Goal: Task Accomplishment & Management: Manage account settings

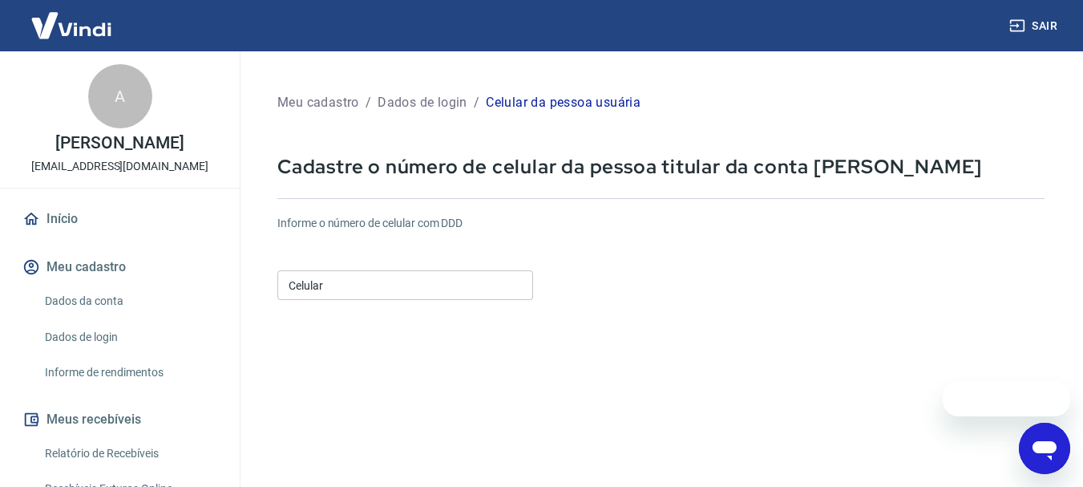
click at [368, 277] on input "Celular" at bounding box center [405, 285] width 256 height 30
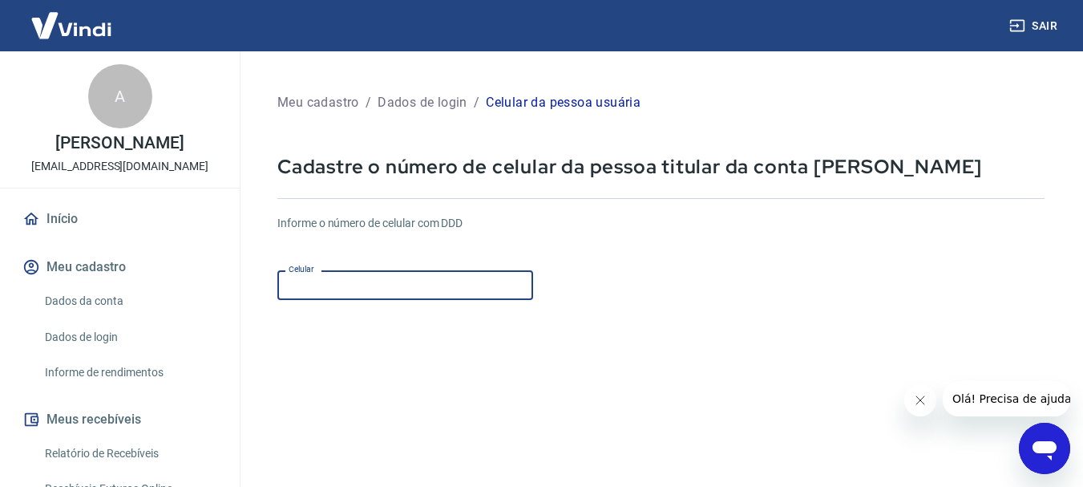
paste input "(99) 8891-890"
drag, startPoint x: 380, startPoint y: 289, endPoint x: 34, endPoint y: 293, distance: 345.6
click at [34, 293] on div "Sair A ANDRE LUIS BARBOSA DE SOUZA contato@supertools.com.br Início Meu cadastr…" at bounding box center [541, 243] width 1083 height 487
paste input ") 99889-1890"
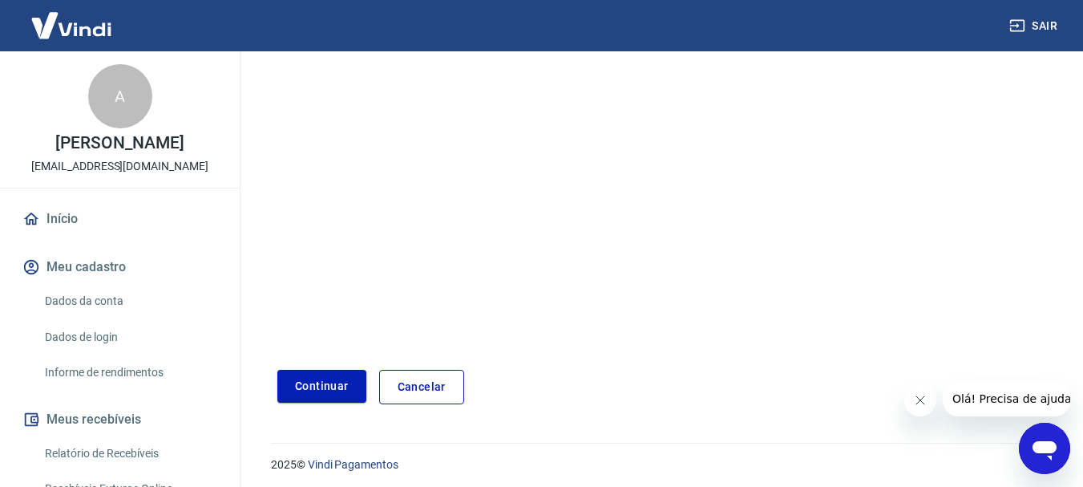
scroll to position [273, 0]
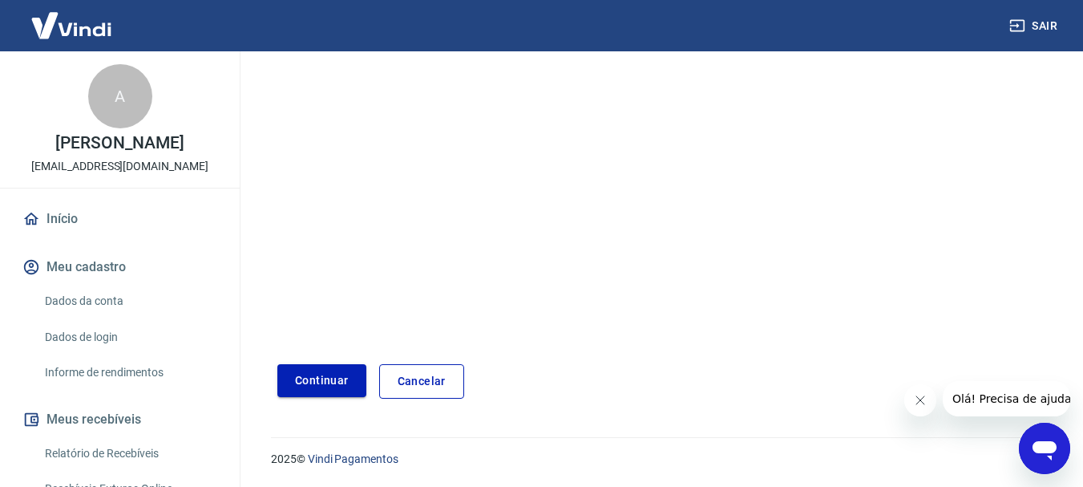
type input "(14) 99889-1890"
click at [293, 380] on button "Continuar" at bounding box center [321, 380] width 89 height 33
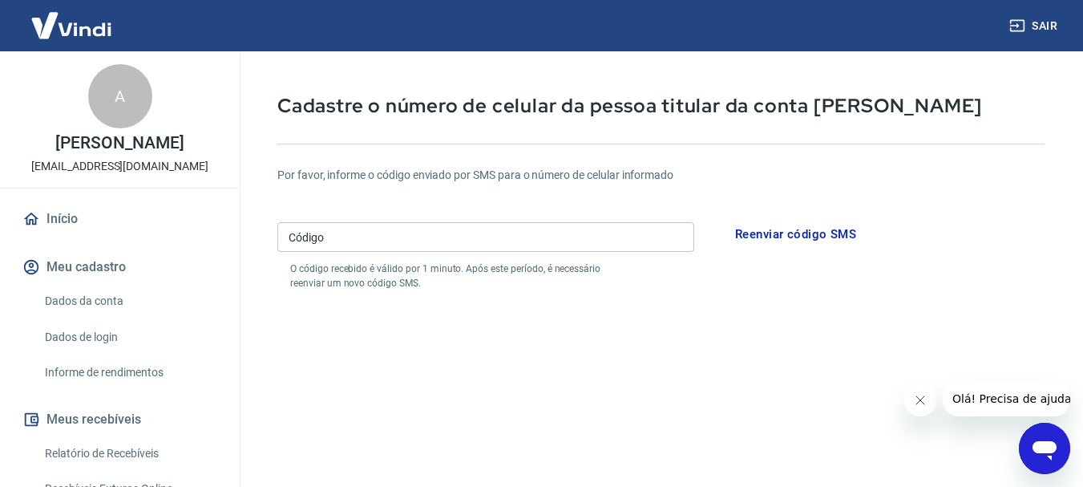
scroll to position [32, 0]
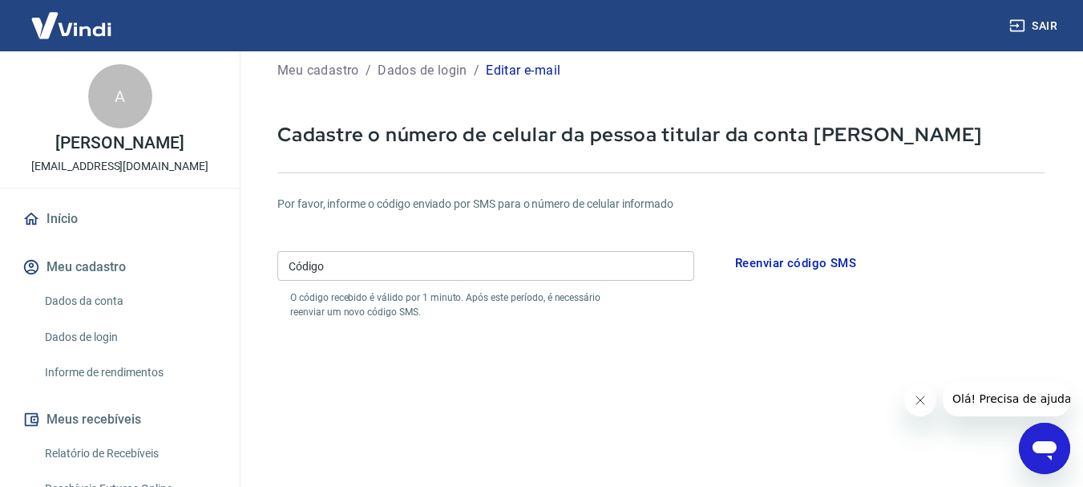
click at [538, 269] on input "Código" at bounding box center [485, 266] width 417 height 30
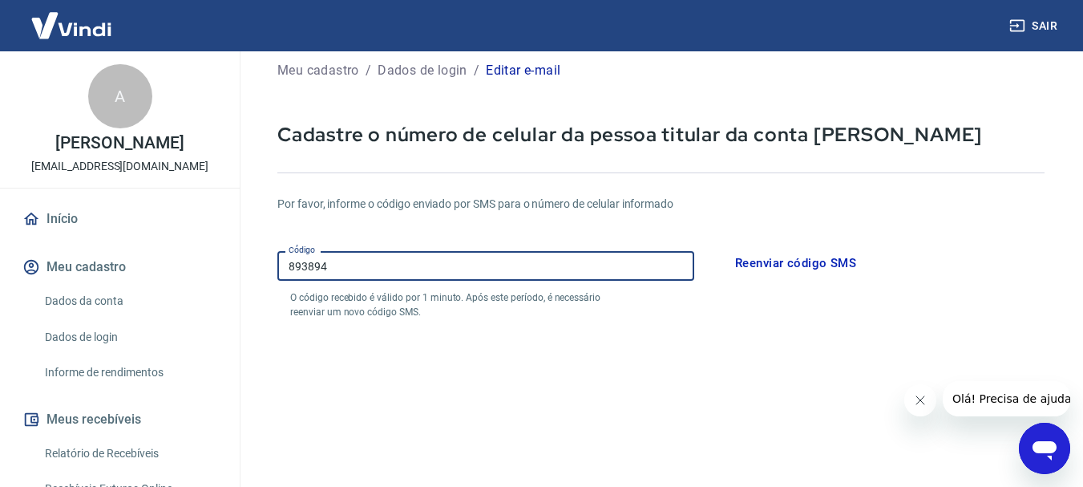
type input "893894"
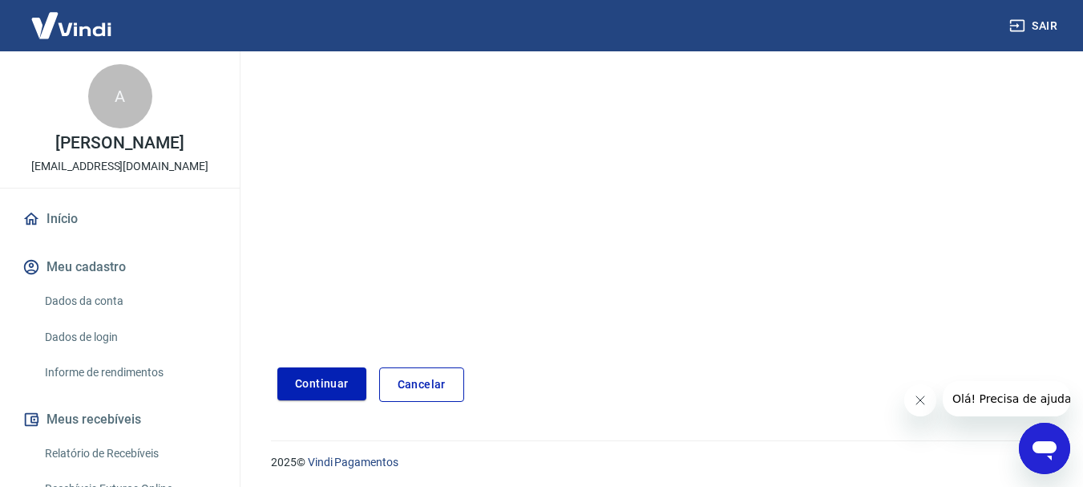
scroll to position [334, 0]
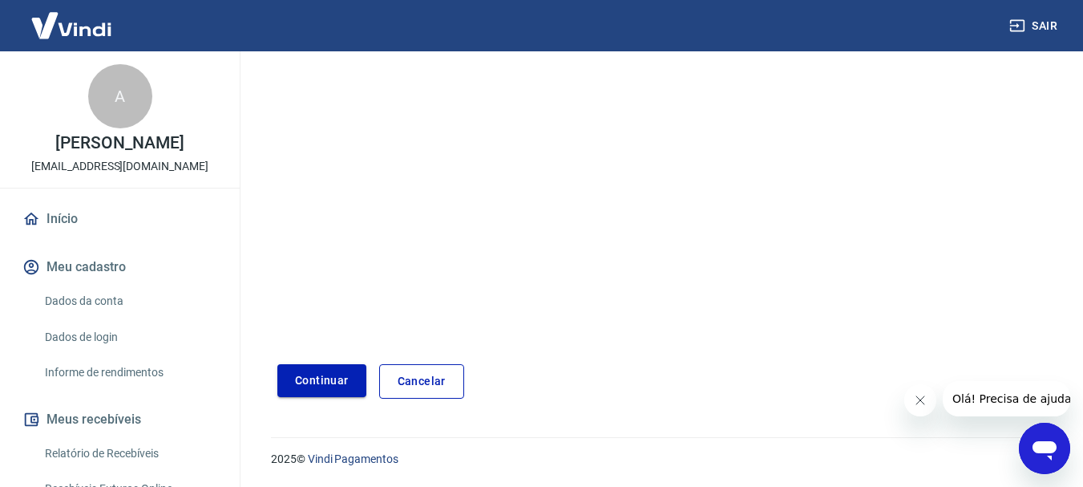
click at [314, 387] on button "Continuar" at bounding box center [321, 380] width 89 height 33
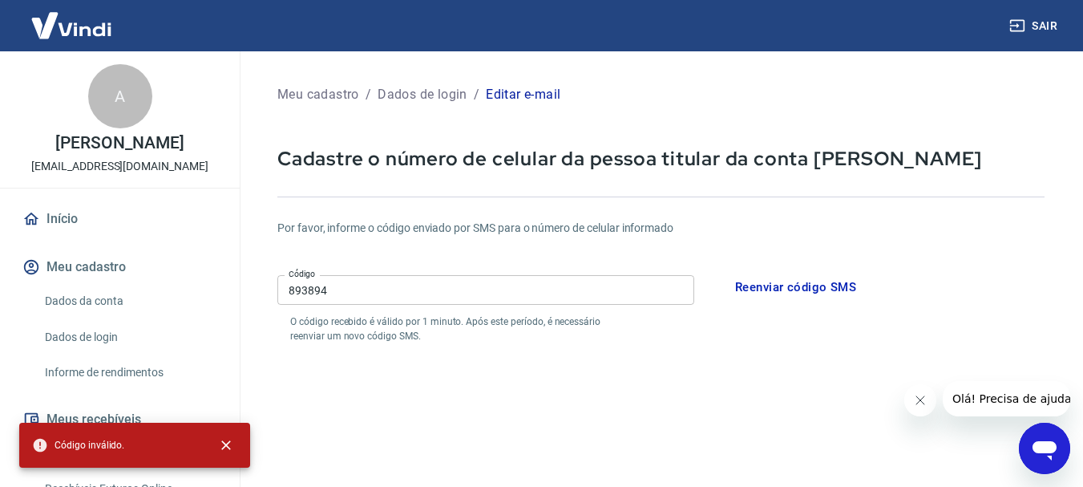
scroll to position [0, 0]
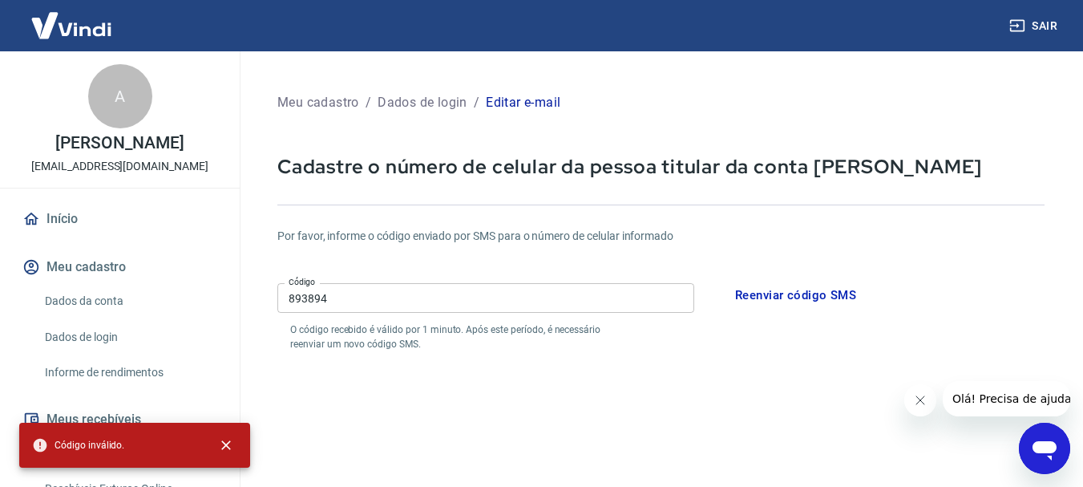
drag, startPoint x: 370, startPoint y: 303, endPoint x: 213, endPoint y: 306, distance: 156.4
click at [215, 304] on div "Sair A ANDRE LUIS BARBOSA DE SOUZA contato@supertools.com.br Início Meu cadastr…" at bounding box center [541, 243] width 1083 height 487
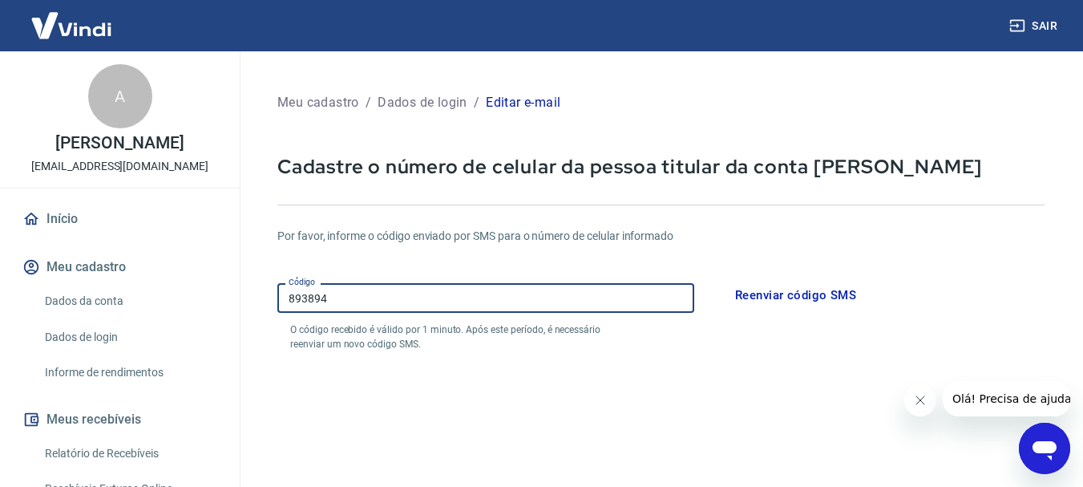
click at [293, 298] on input "893894" at bounding box center [485, 298] width 417 height 30
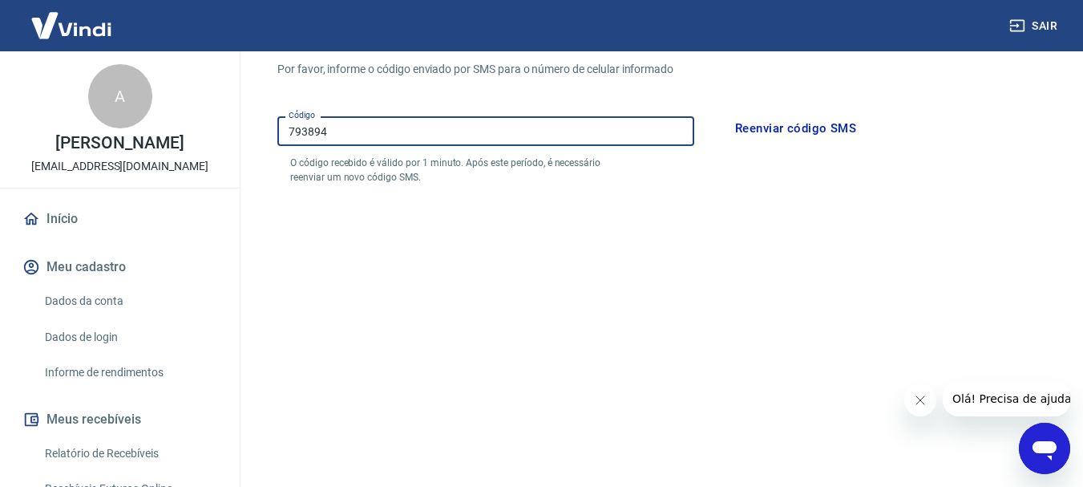
scroll to position [334, 0]
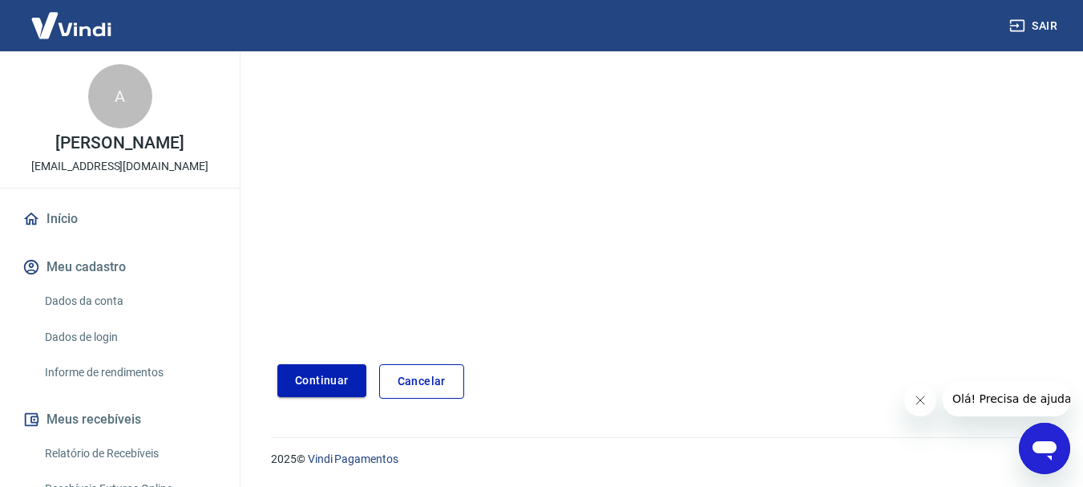
type input "793894"
click at [320, 390] on button "Continuar" at bounding box center [321, 380] width 89 height 33
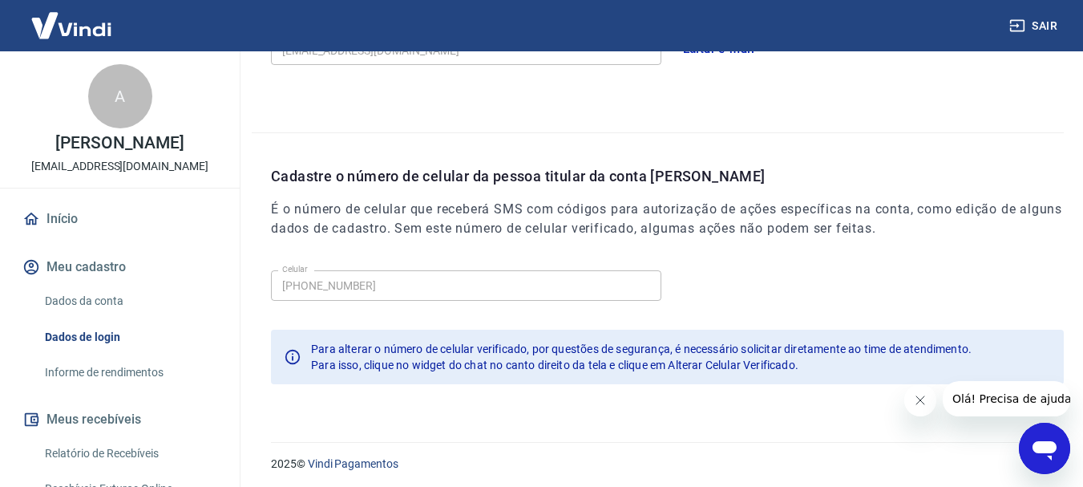
scroll to position [540, 0]
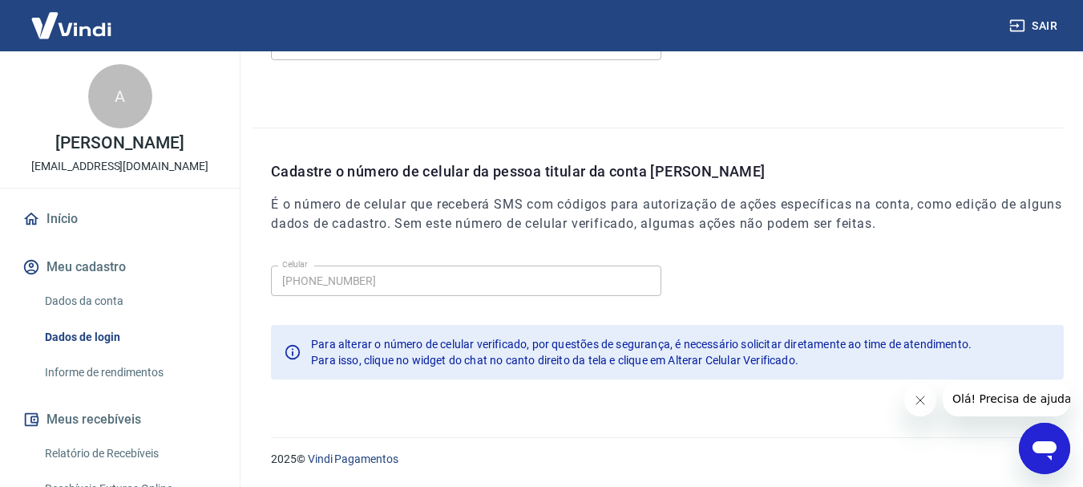
drag, startPoint x: 915, startPoint y: 402, endPoint x: 1484, endPoint y: 698, distance: 641.6
click at [915, 402] on icon "Fechar mensagem da empresa" at bounding box center [919, 400] width 13 height 13
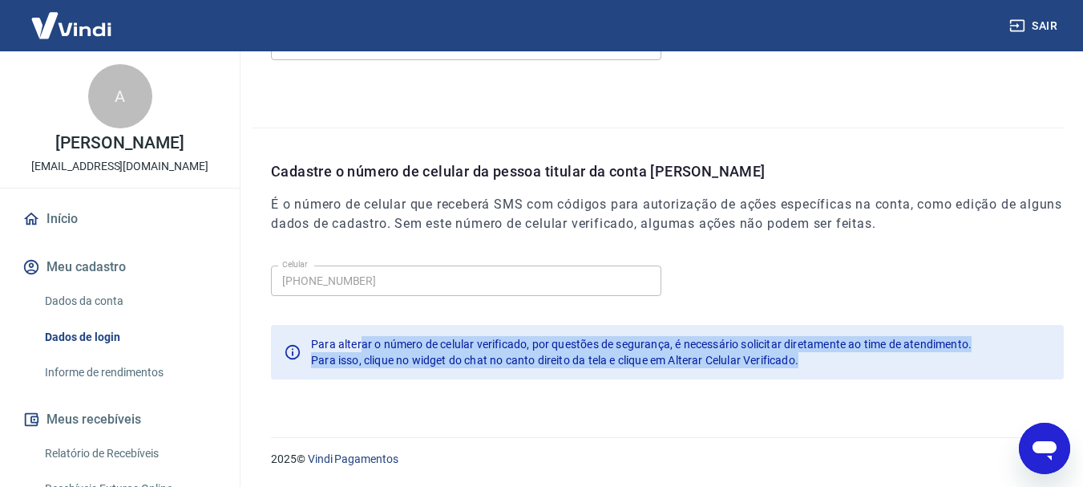
drag, startPoint x: 361, startPoint y: 347, endPoint x: 483, endPoint y: 425, distance: 144.6
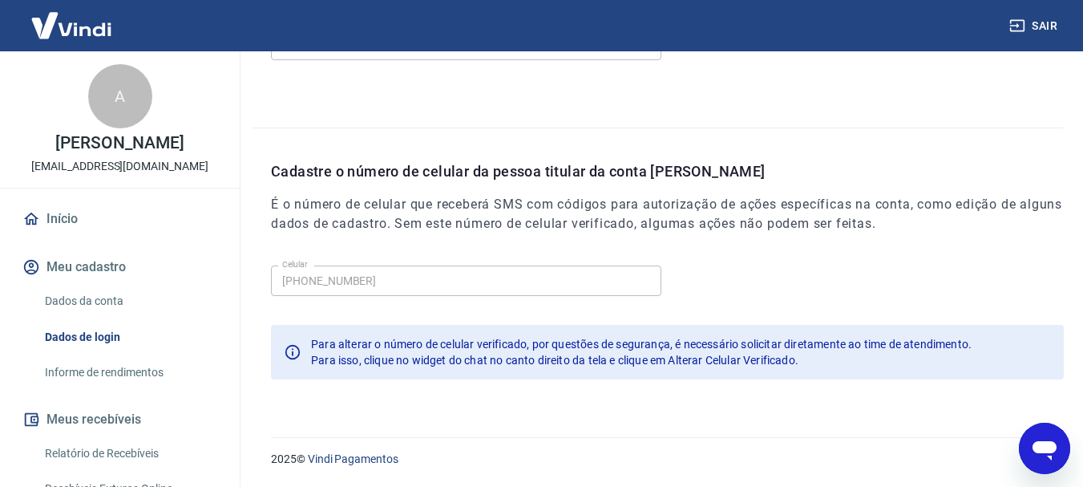
click at [480, 424] on div "2025 © Vindi Pagamentos" at bounding box center [658, 452] width 812 height 69
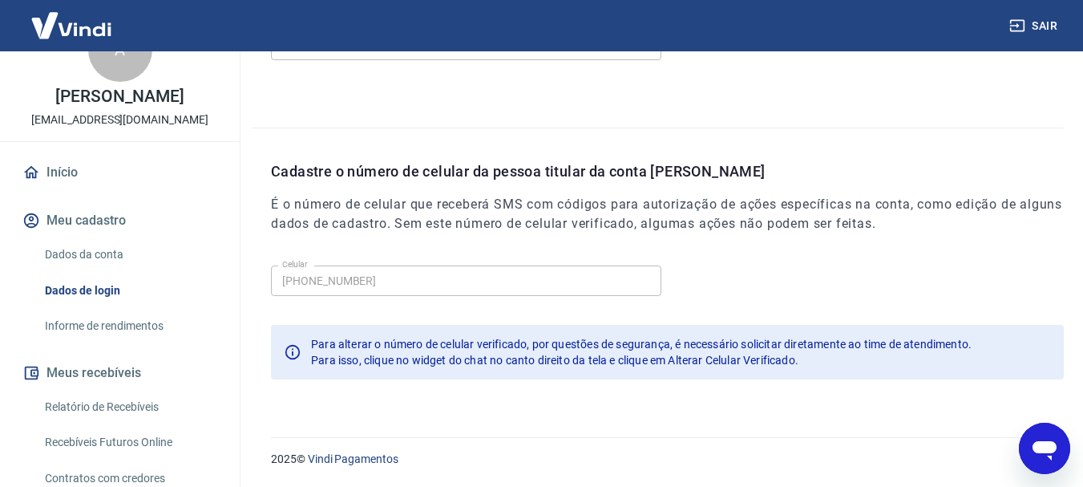
scroll to position [0, 0]
